Goal: Information Seeking & Learning: Find specific page/section

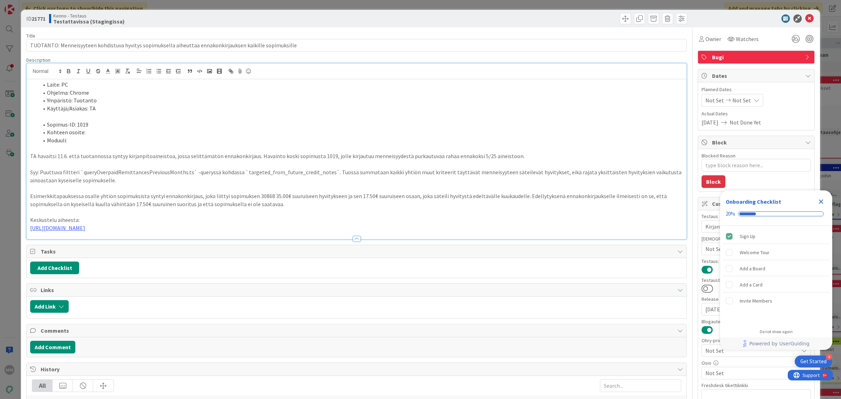
type textarea "x"
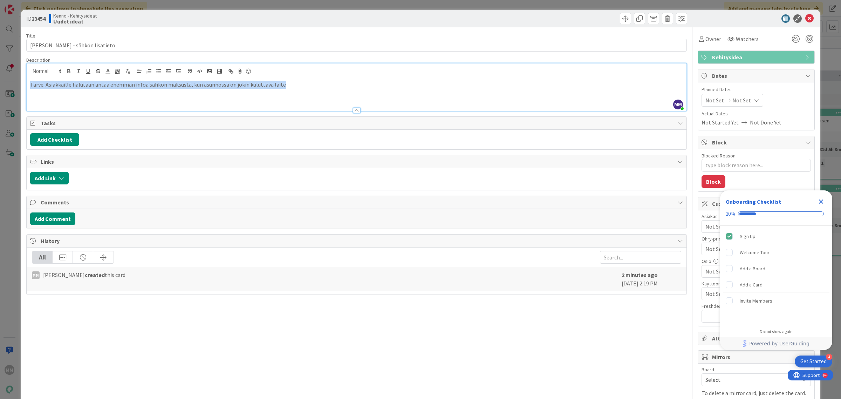
drag, startPoint x: 288, startPoint y: 88, endPoint x: 19, endPoint y: 88, distance: 268.5
click at [19, 88] on div "ID 23454 Kenno - Kehitysideat Uudet ideat Title 31 / 128 Tarjouskirje - sähkön …" at bounding box center [420, 199] width 841 height 399
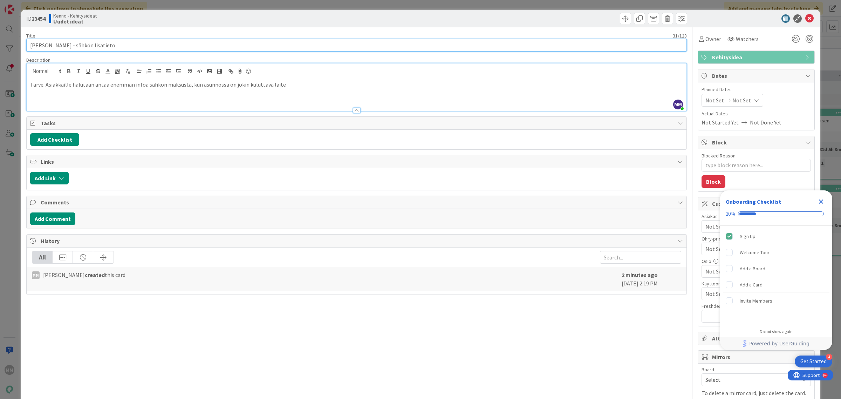
drag, startPoint x: 110, startPoint y: 44, endPoint x: 62, endPoint y: 44, distance: 47.3
click at [62, 44] on input "Tarjouskirje - sähkön lisätieto" at bounding box center [356, 45] width 661 height 13
type input "Tarjouskirje - ilmanvaihtomuoto"
type textarea "x"
type input "Tarjouskirje - ilmanvaihtomuoto"
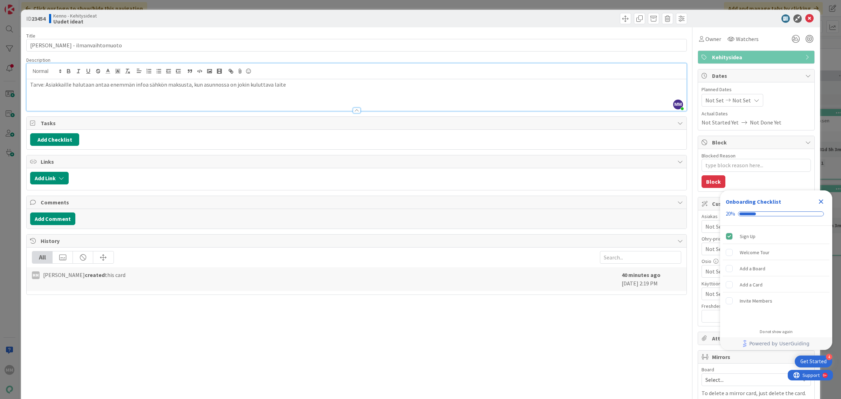
click at [117, 88] on p "Tarve: Asiakkaille halutaan antaa enemmän infoa sähkön maksusta, kun asunnossa …" at bounding box center [356, 85] width 653 height 8
drag, startPoint x: 284, startPoint y: 87, endPoint x: 46, endPoint y: 83, distance: 238.4
click at [46, 83] on p "Tarve: Asiakkaille halutaan antaa enemmän infoa sähkön maksusta, kun asunnossa …" at bounding box center [356, 85] width 653 height 8
type textarea "x"
